Goal: Find specific page/section: Find specific page/section

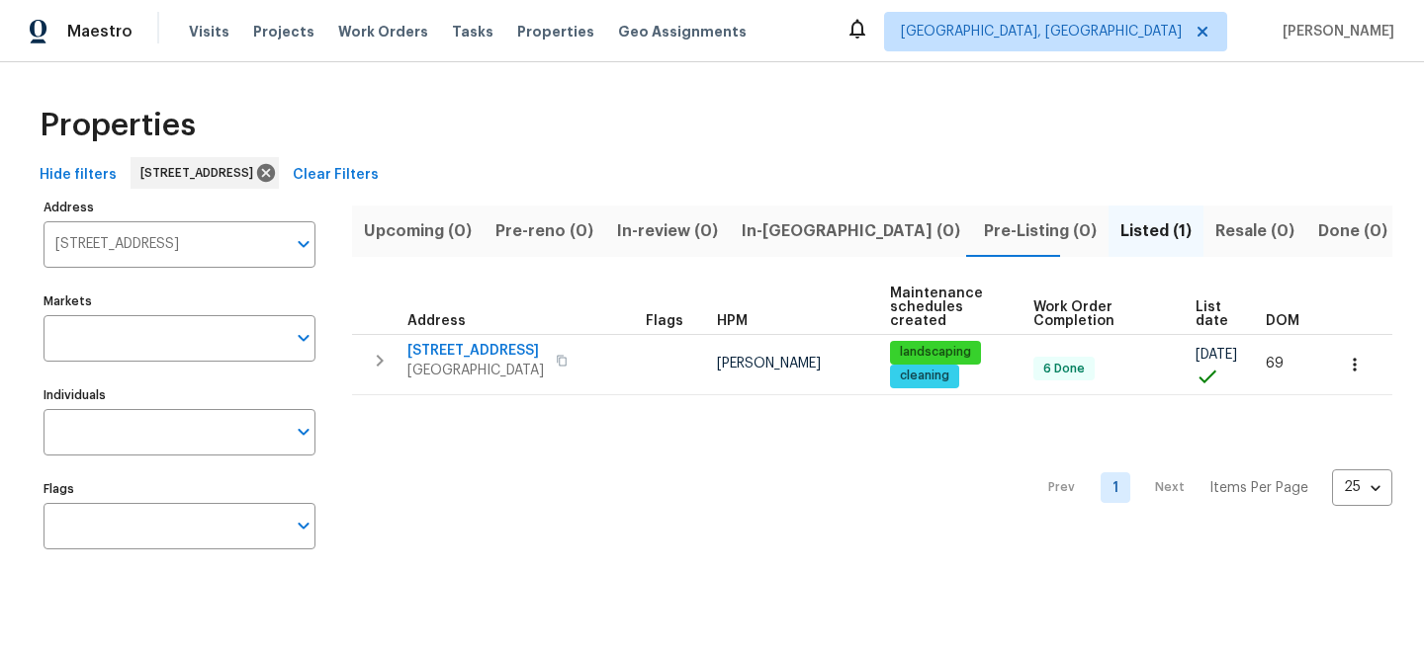
click at [379, 171] on span "Clear Filters" at bounding box center [336, 175] width 86 height 25
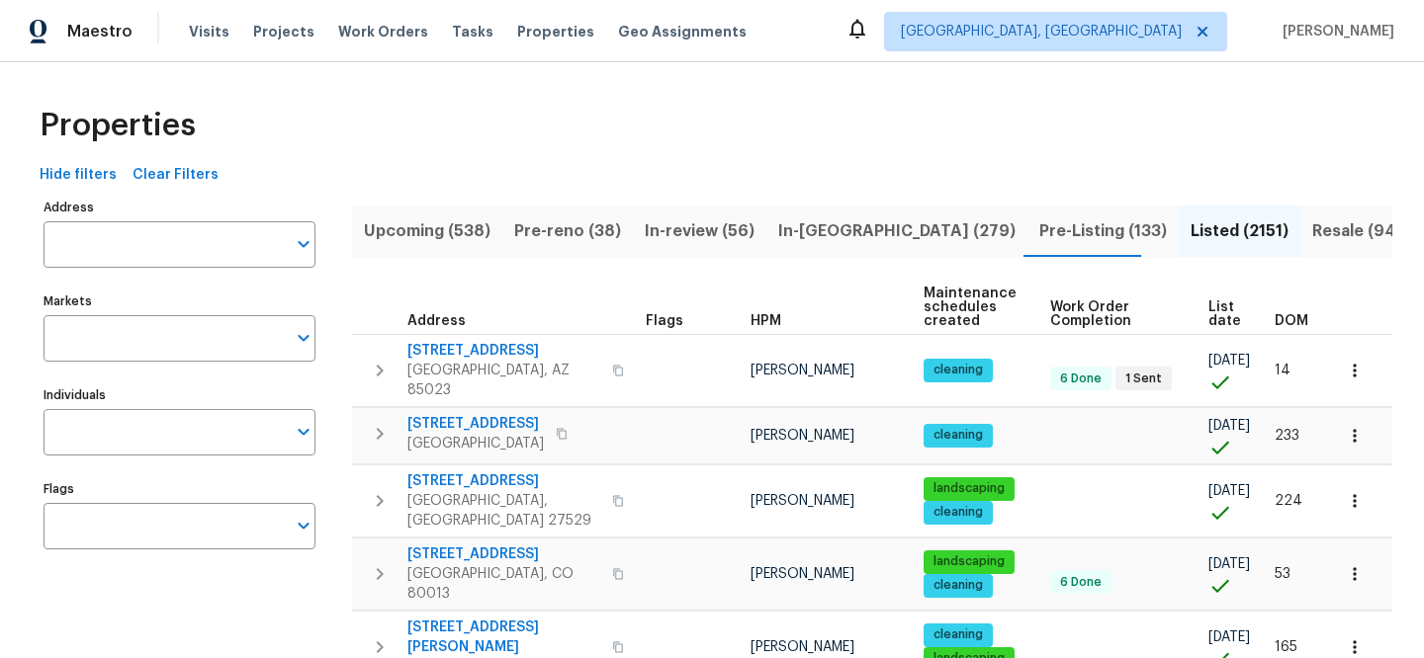
click at [221, 245] on input "Address" at bounding box center [165, 244] width 242 height 46
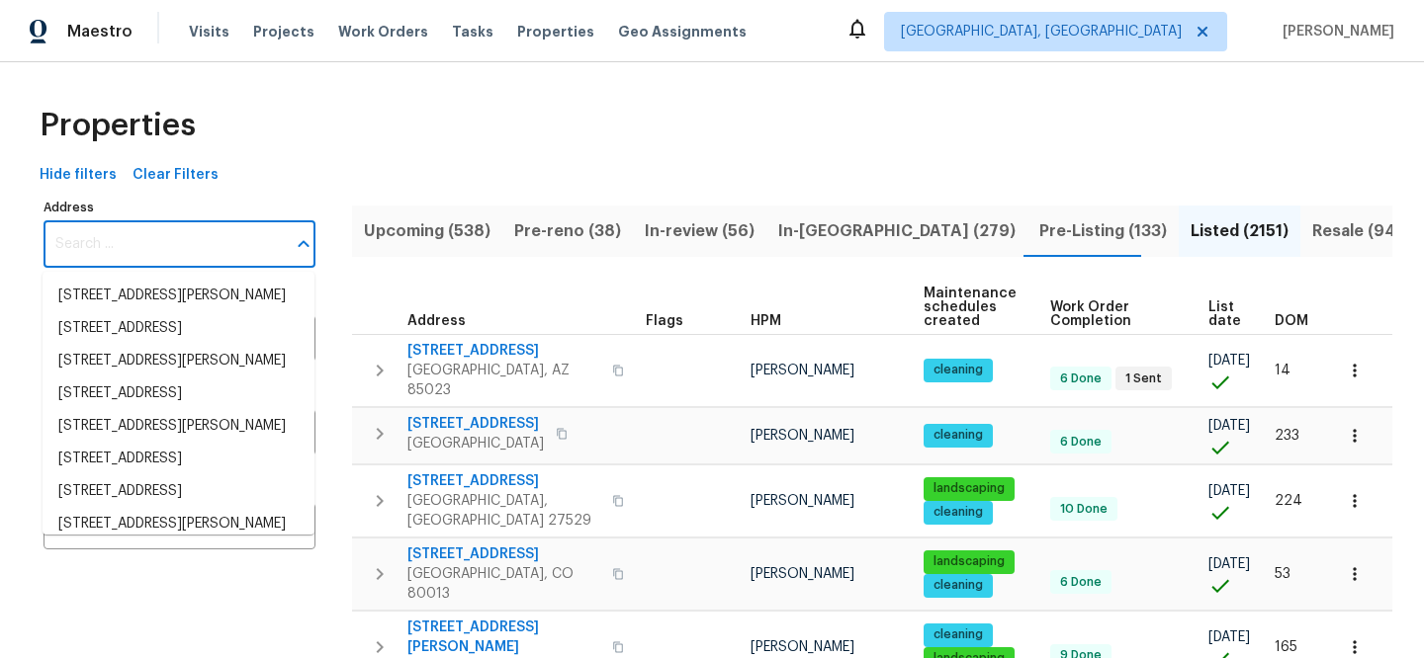
paste input "[STREET_ADDRESS][PERSON_NAME]"
type input "[STREET_ADDRESS][PERSON_NAME]"
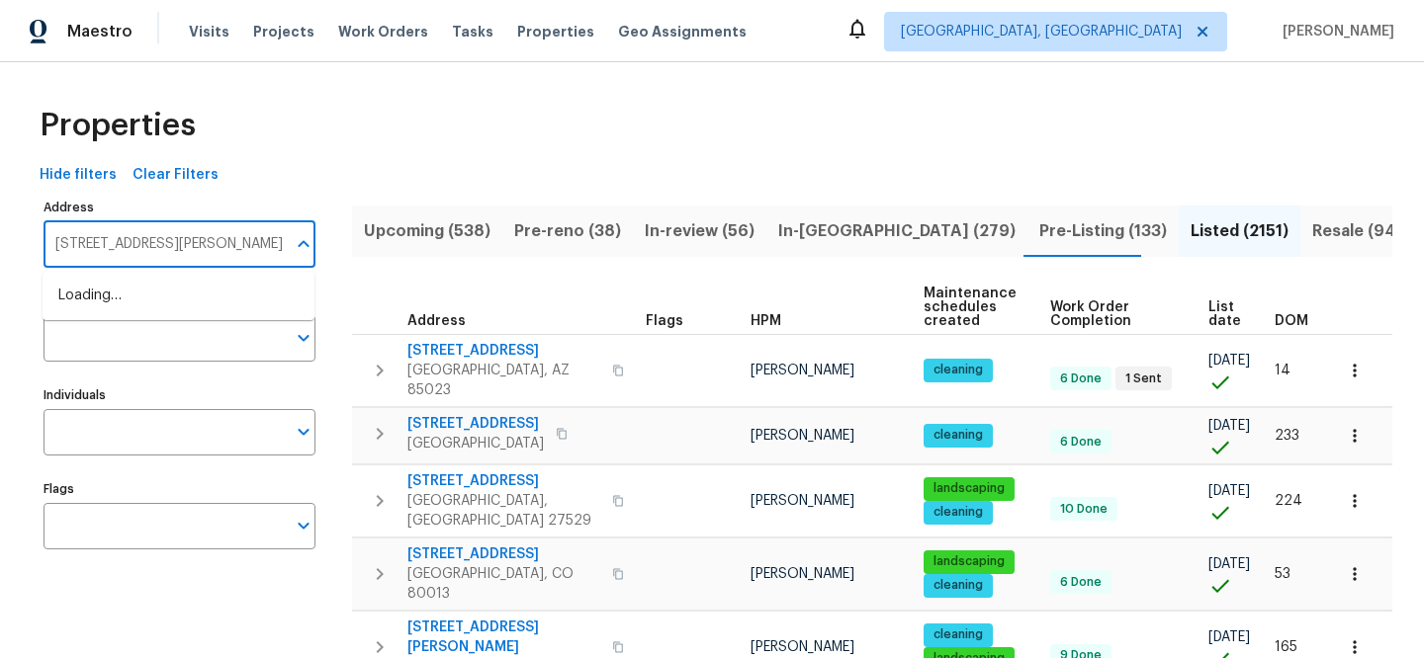
scroll to position [0, 16]
click at [220, 287] on li "[STREET_ADDRESS][PERSON_NAME]" at bounding box center [179, 296] width 272 height 33
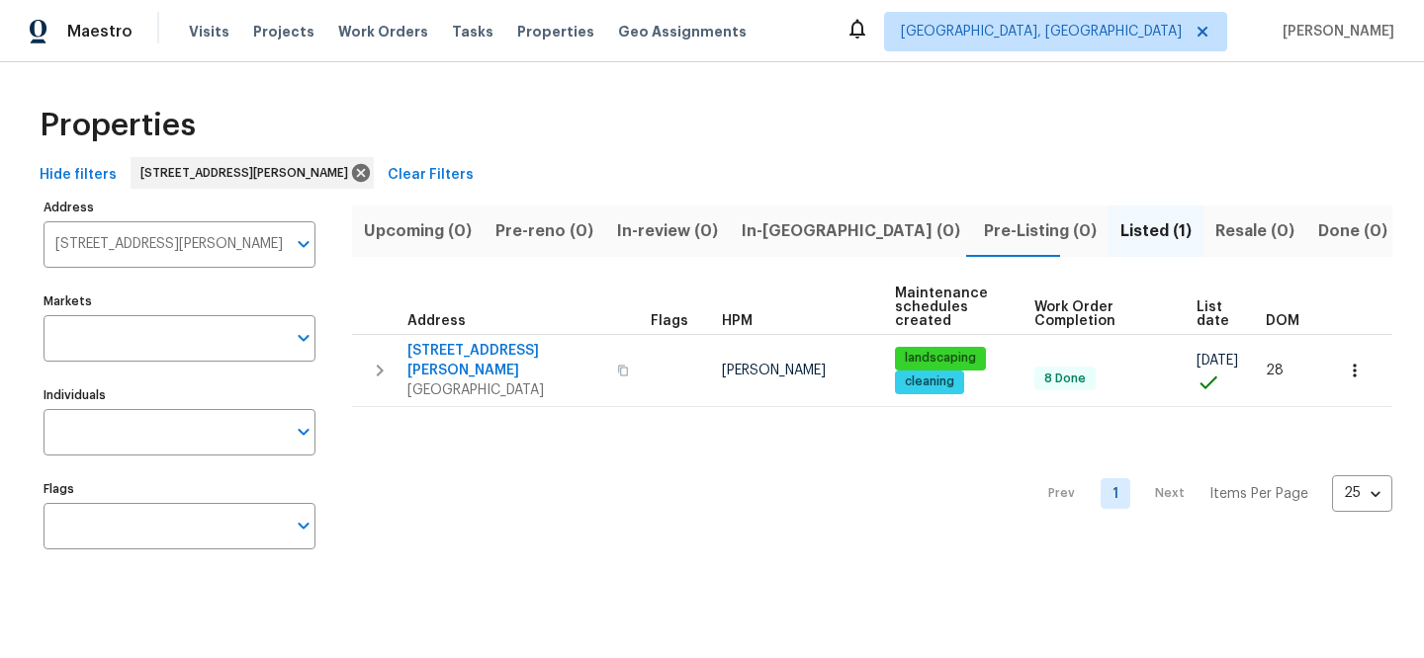
click at [1120, 225] on span "Listed (1)" at bounding box center [1155, 232] width 71 height 28
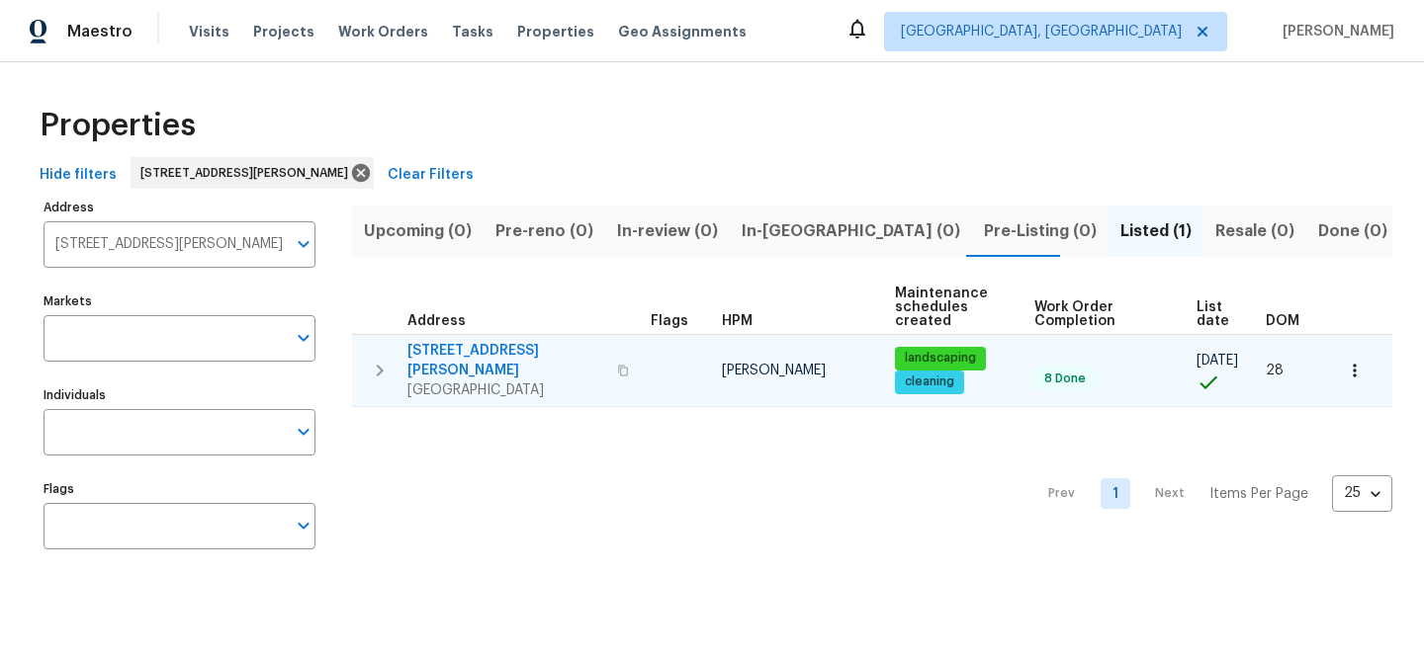
click at [463, 356] on span "[STREET_ADDRESS][PERSON_NAME]" at bounding box center [506, 361] width 198 height 40
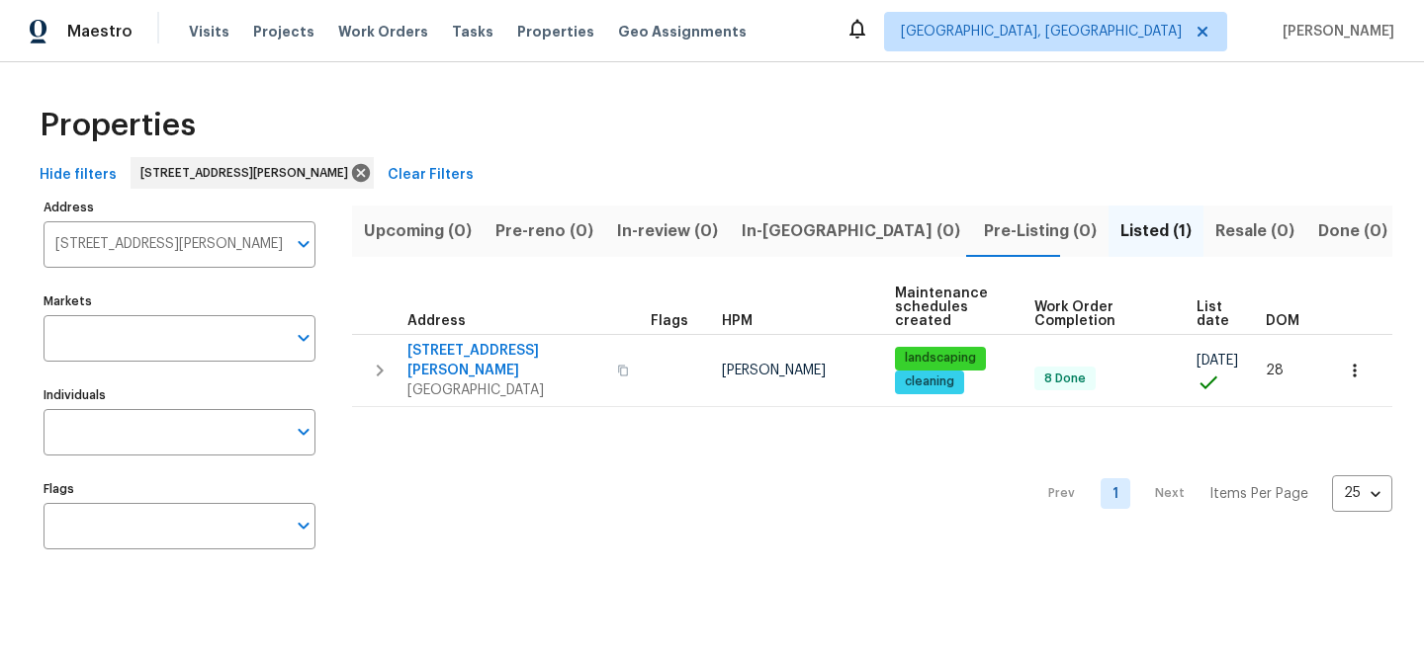
click at [419, 166] on span "Clear Filters" at bounding box center [431, 175] width 86 height 25
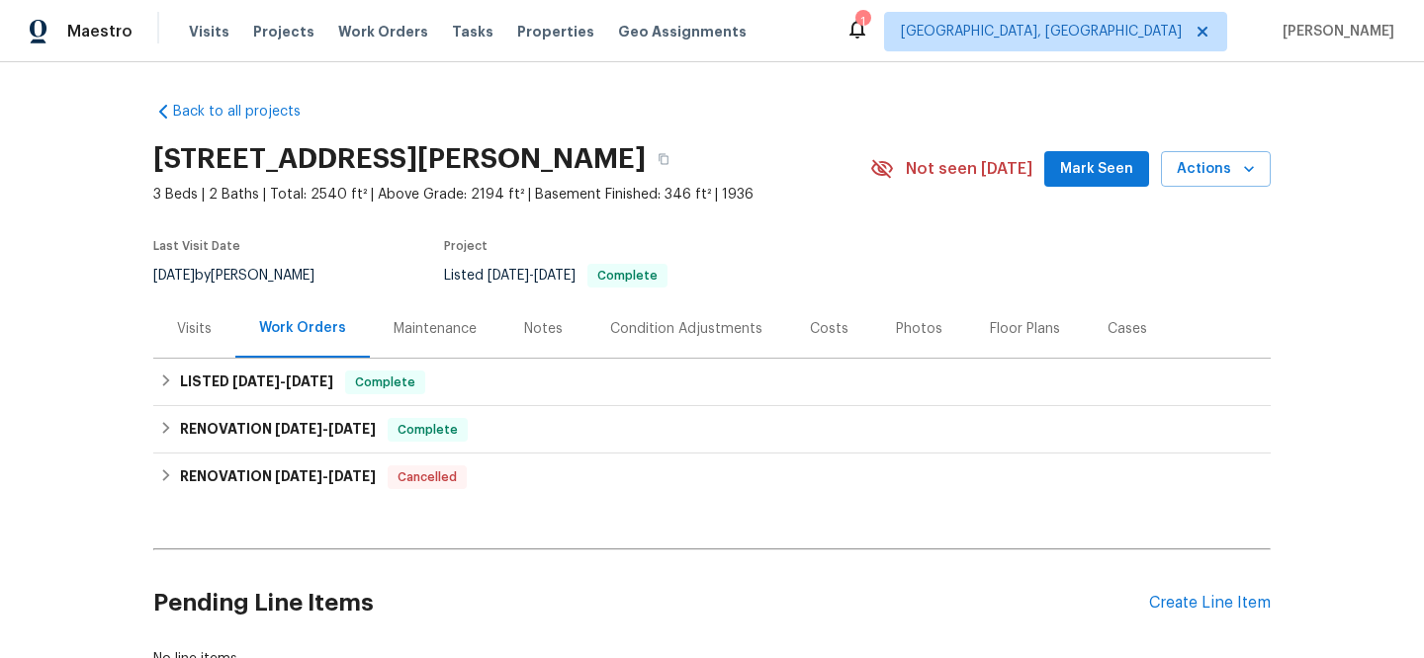
click at [193, 319] on div "Visits" at bounding box center [194, 329] width 35 height 20
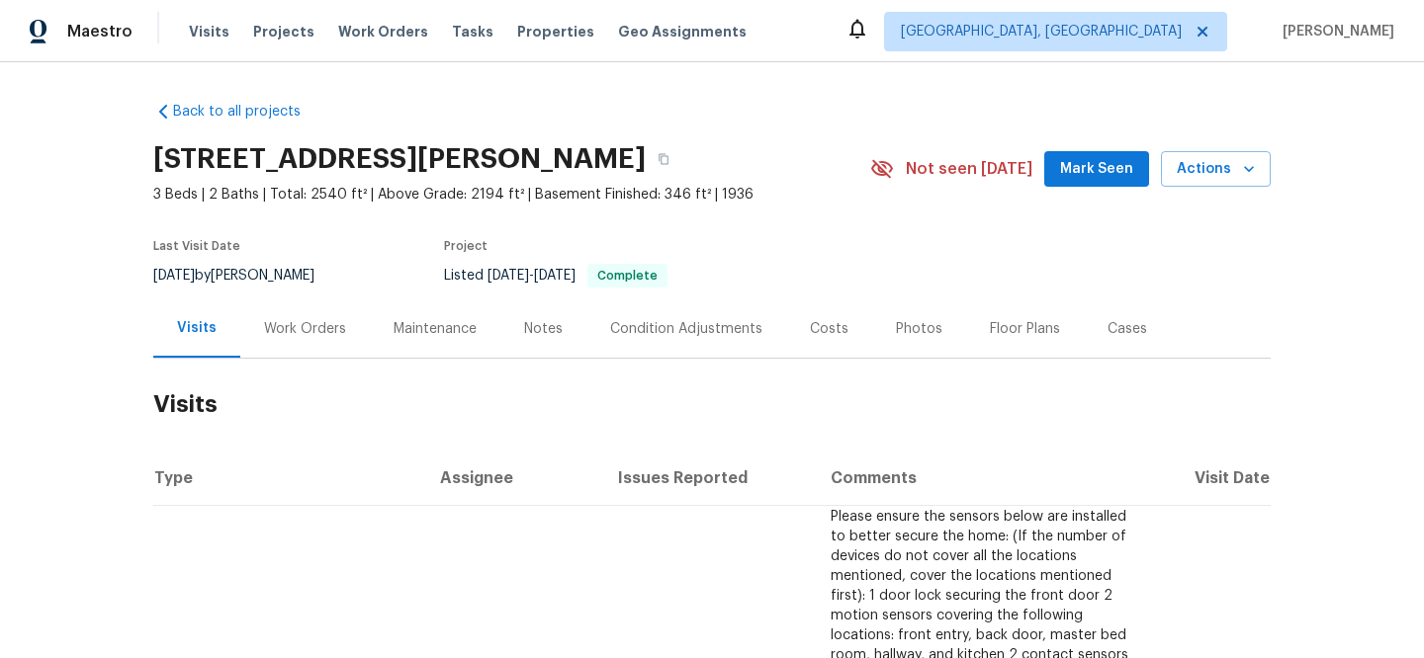
click at [529, 43] on div "Visits Projects Work Orders Tasks Properties Geo Assignments" at bounding box center [479, 32] width 581 height 40
click at [529, 36] on span "Properties" at bounding box center [555, 32] width 77 height 20
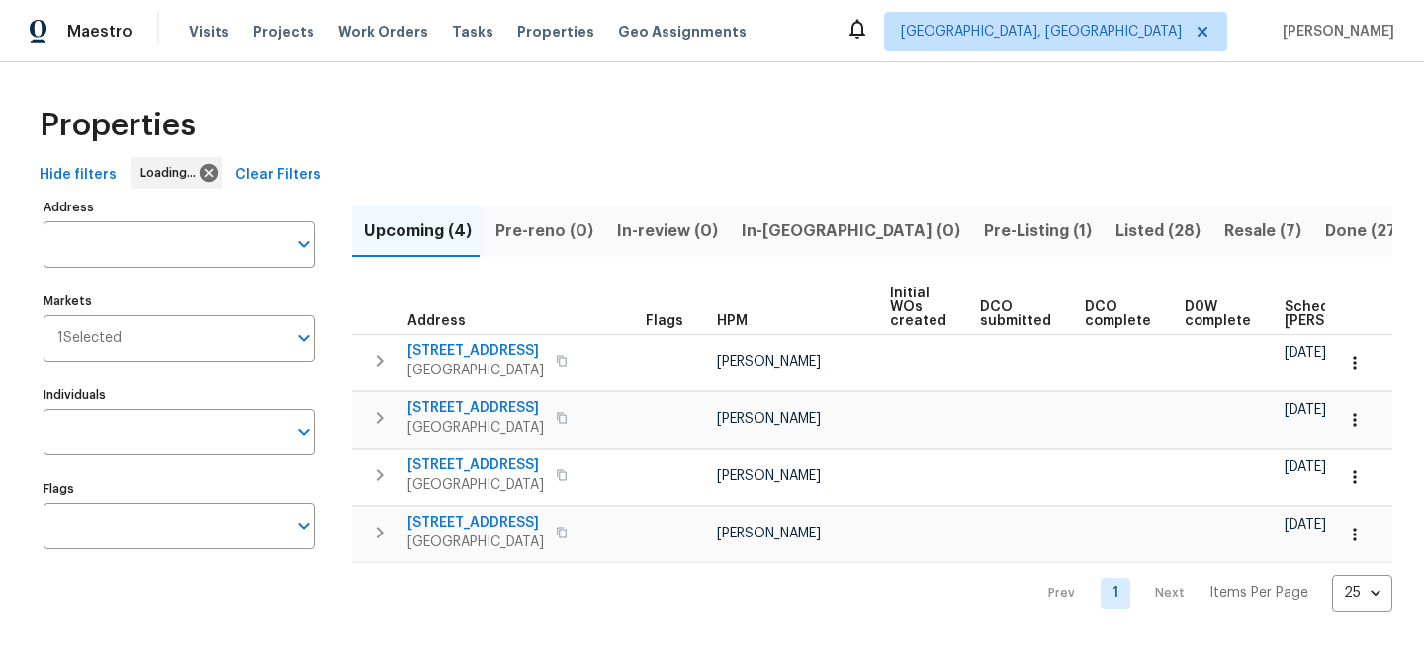
click at [301, 173] on span "Clear Filters" at bounding box center [278, 175] width 86 height 25
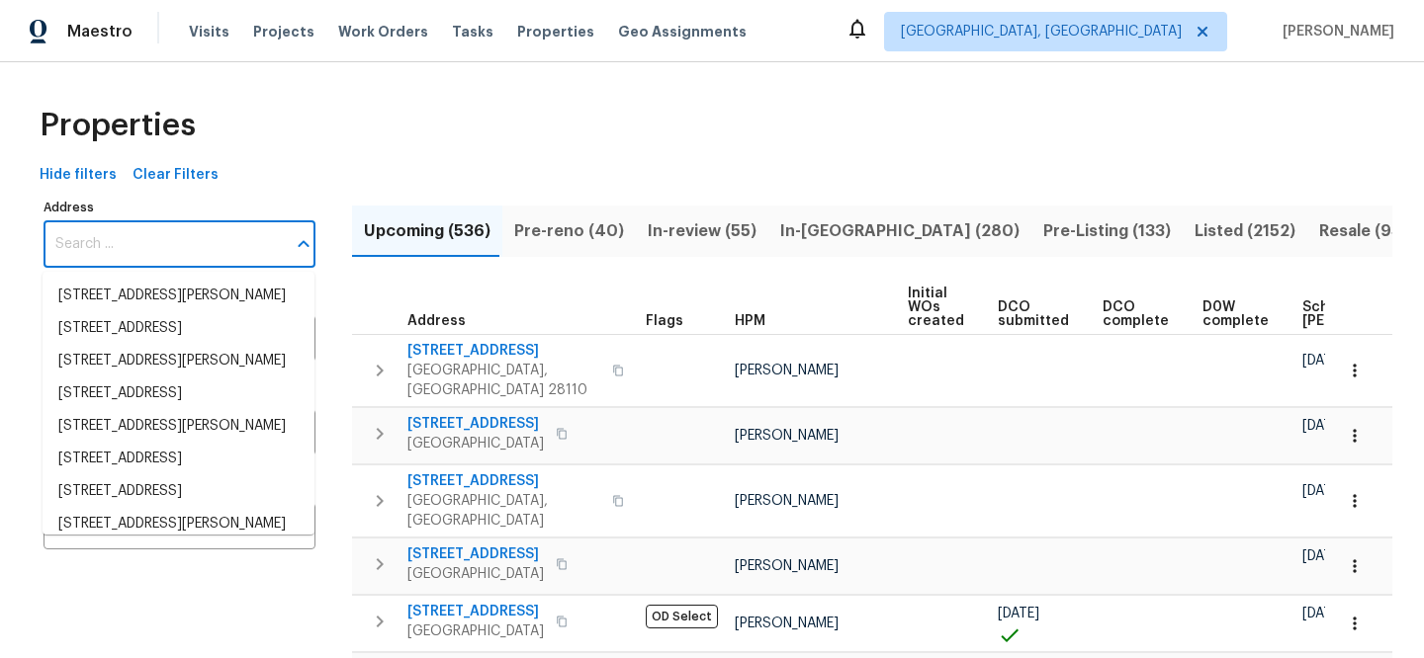
click at [185, 248] on input "Address" at bounding box center [165, 244] width 242 height 46
paste input "444 Lowell St"
type input "444 Lowell St"
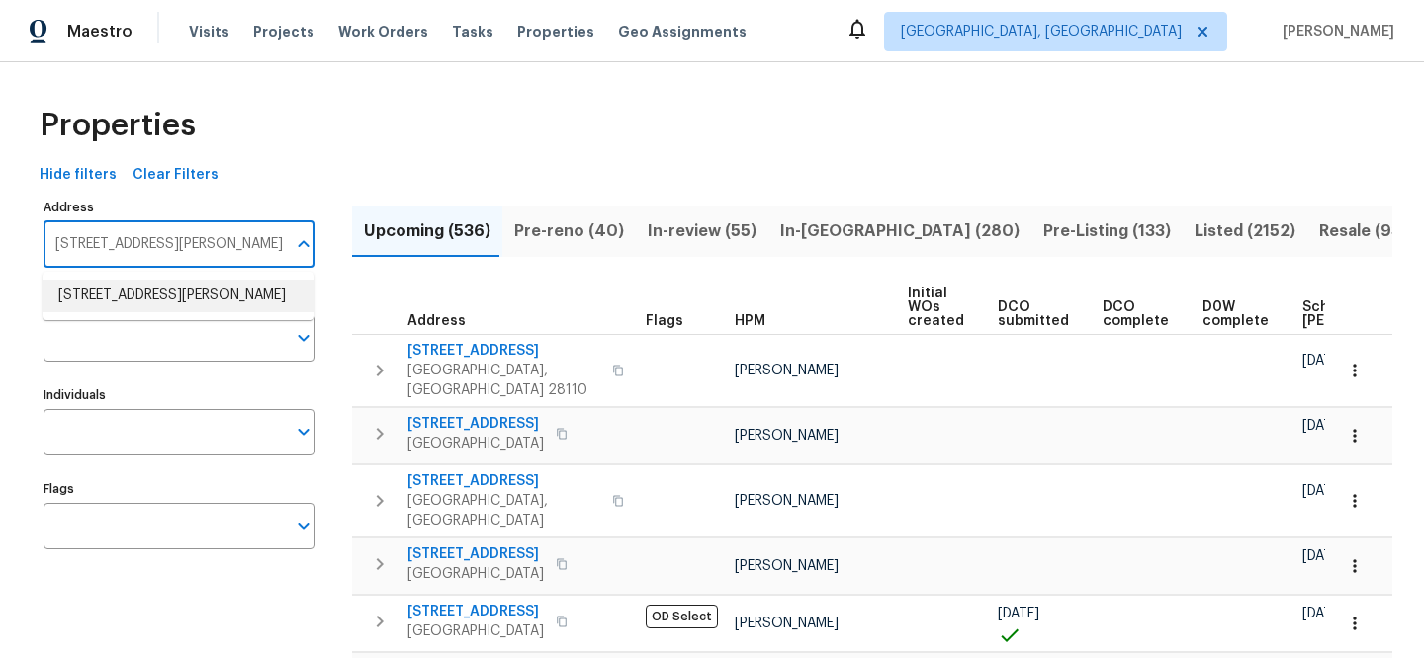
click at [171, 303] on li "444 Lowell St Reading MA 01867" at bounding box center [179, 296] width 272 height 33
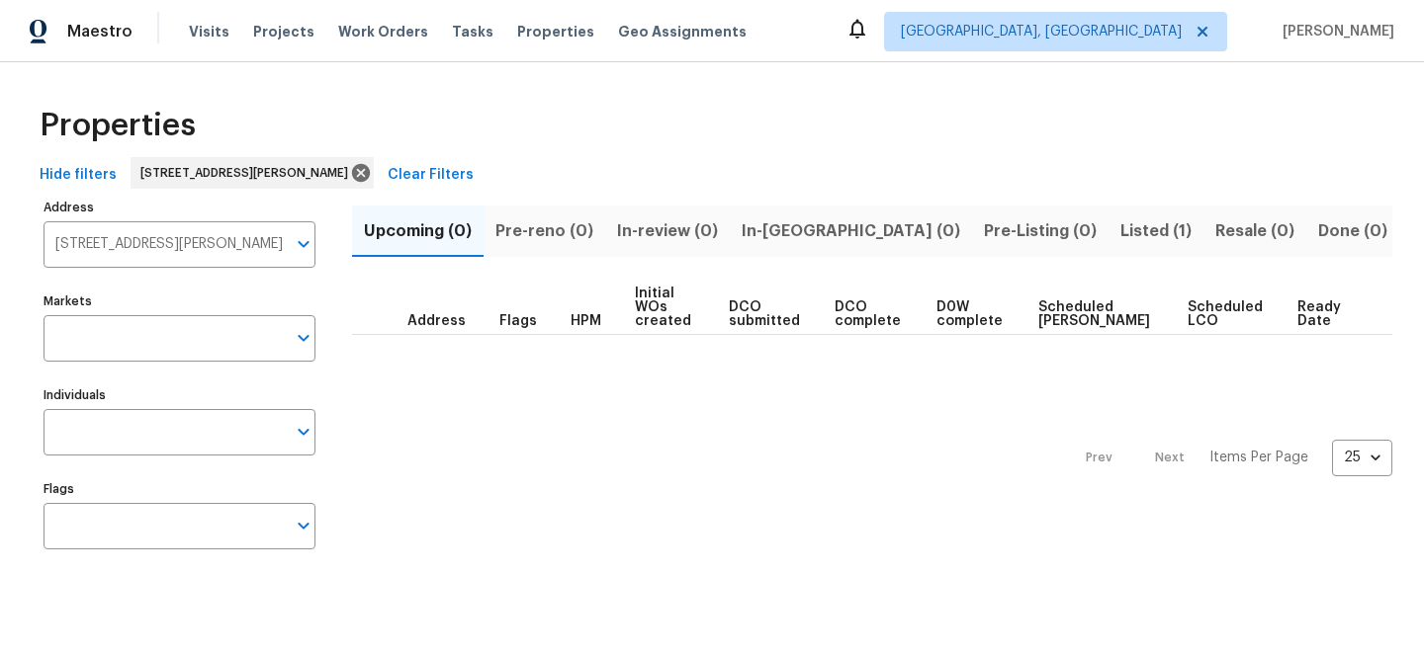
click at [1120, 227] on span "Listed (1)" at bounding box center [1155, 232] width 71 height 28
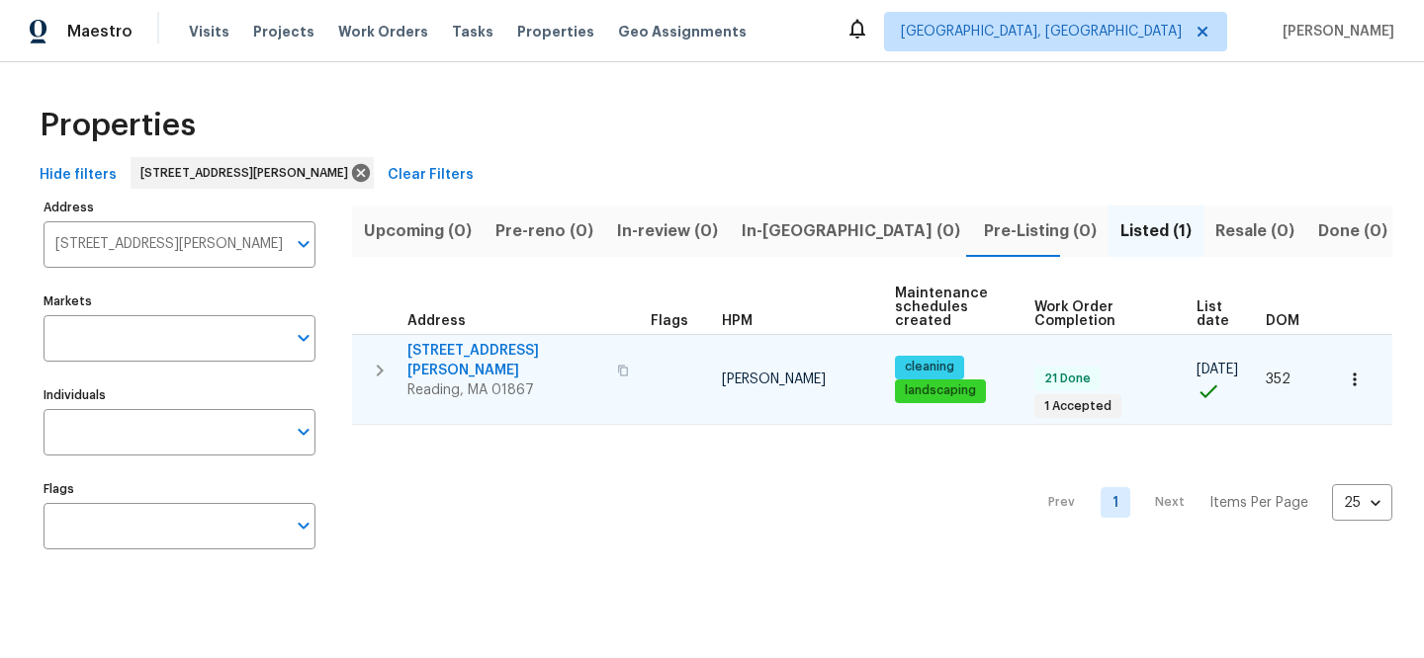
click at [470, 348] on span "444 Lowell St" at bounding box center [506, 361] width 198 height 40
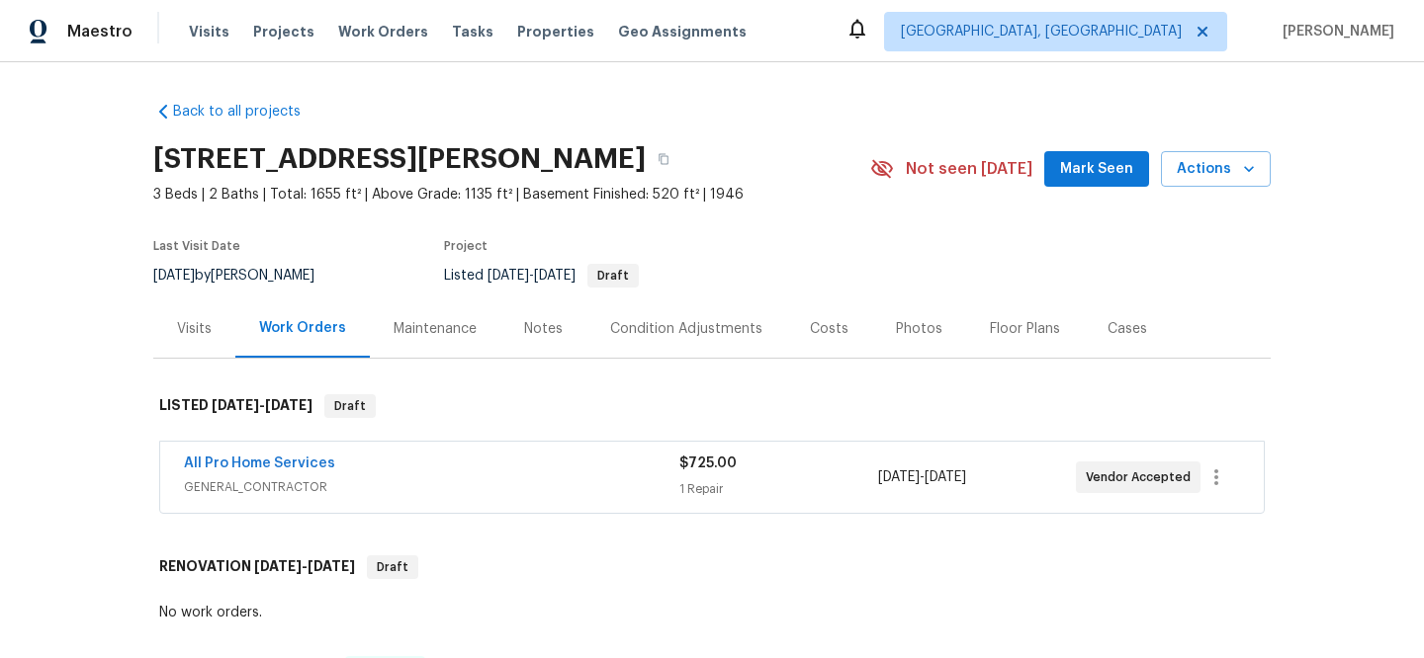
click at [492, 467] on div "All Pro Home Services" at bounding box center [431, 466] width 495 height 24
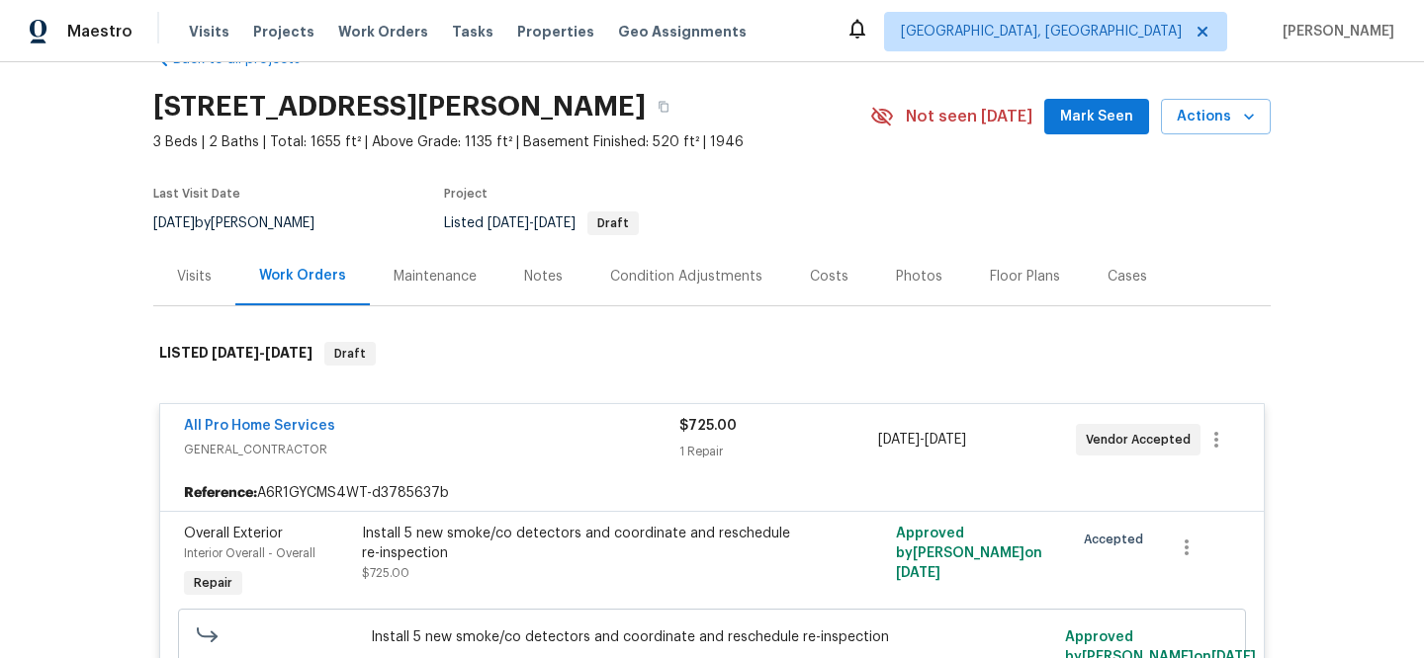
scroll to position [159, 0]
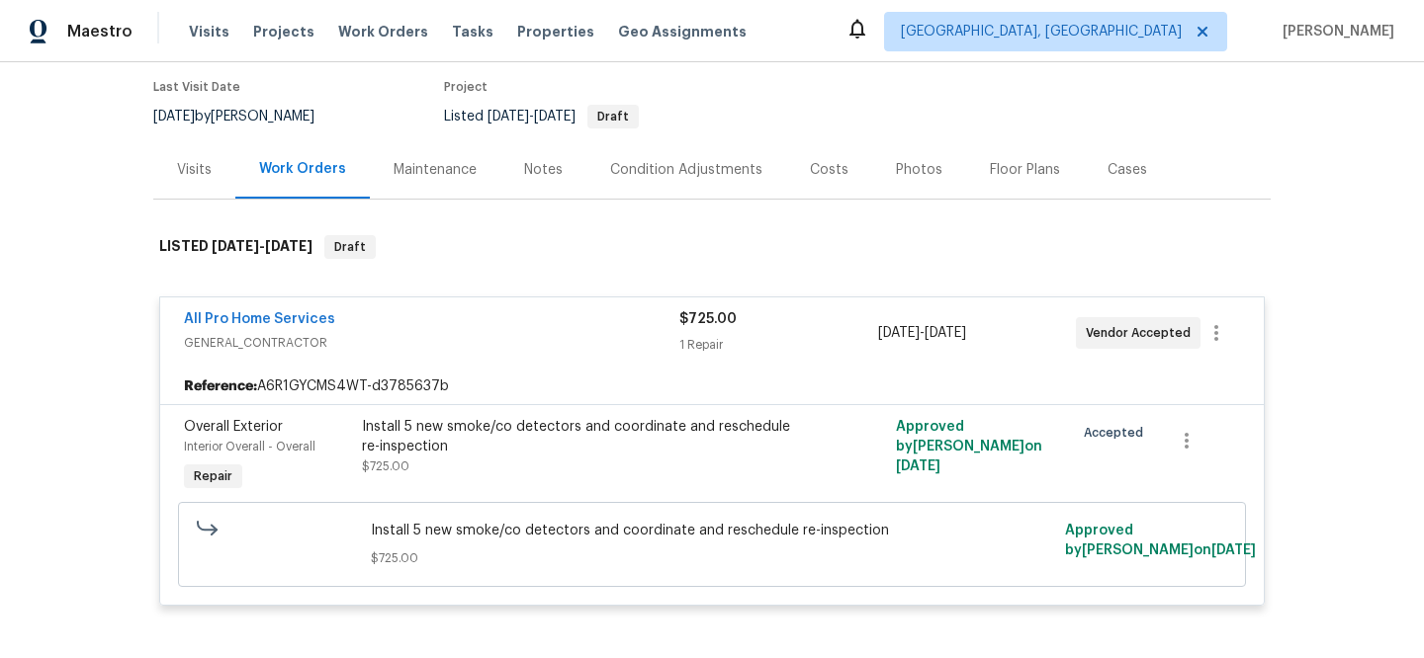
click at [207, 184] on div "Visits" at bounding box center [194, 169] width 82 height 58
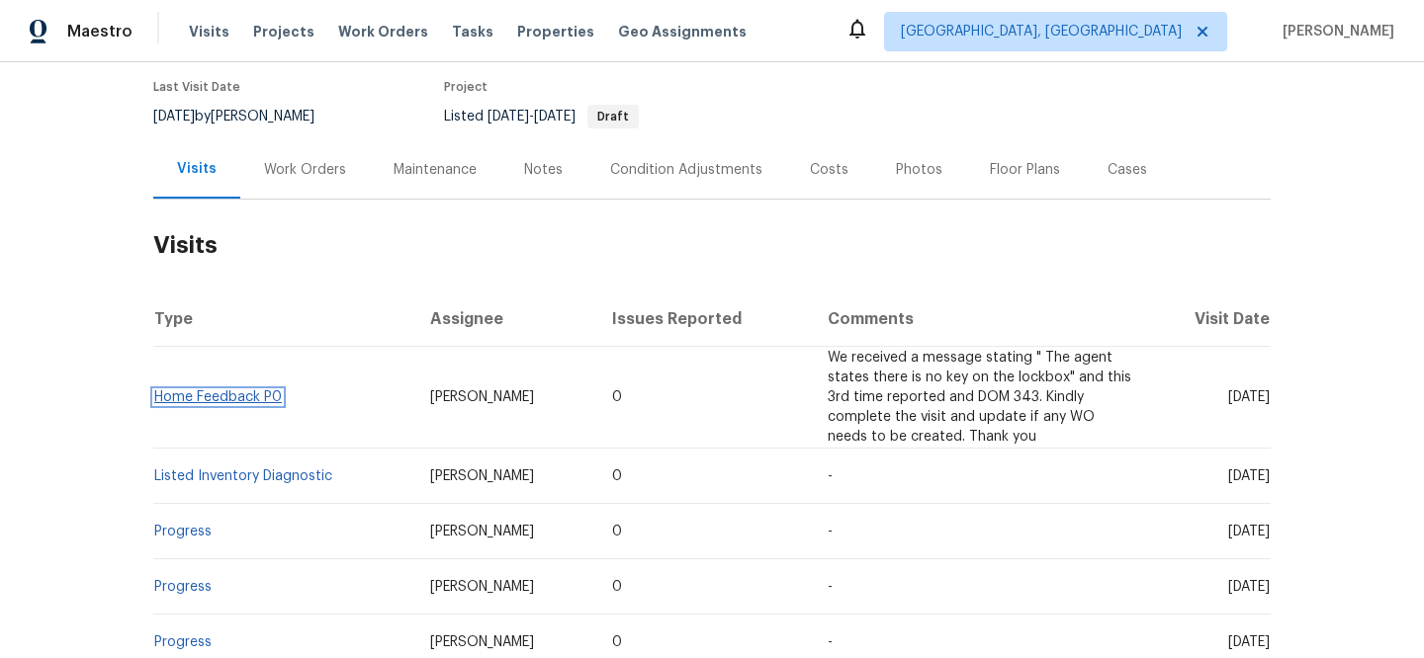
click at [209, 391] on link "Home Feedback P0" at bounding box center [218, 398] width 128 height 14
